Goal: Information Seeking & Learning: Learn about a topic

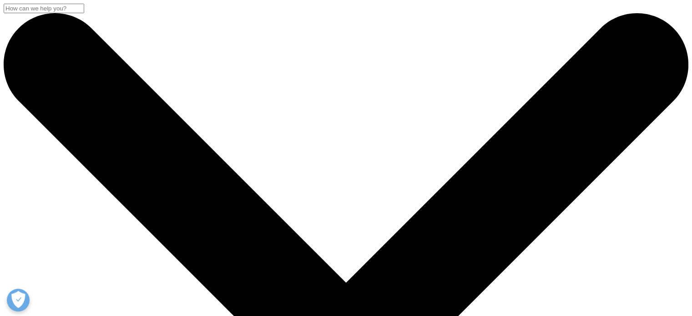
drag, startPoint x: 136, startPoint y: 185, endPoint x: 441, endPoint y: 196, distance: 304.8
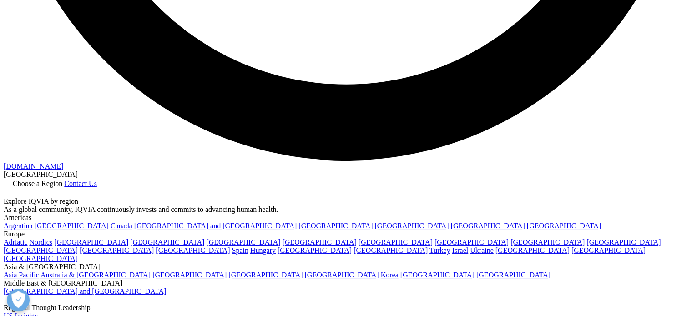
scroll to position [1910, 0]
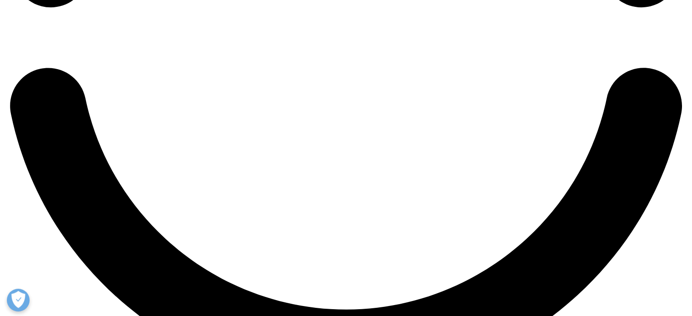
scroll to position [1955, 0]
